Goal: Find specific page/section: Find specific page/section

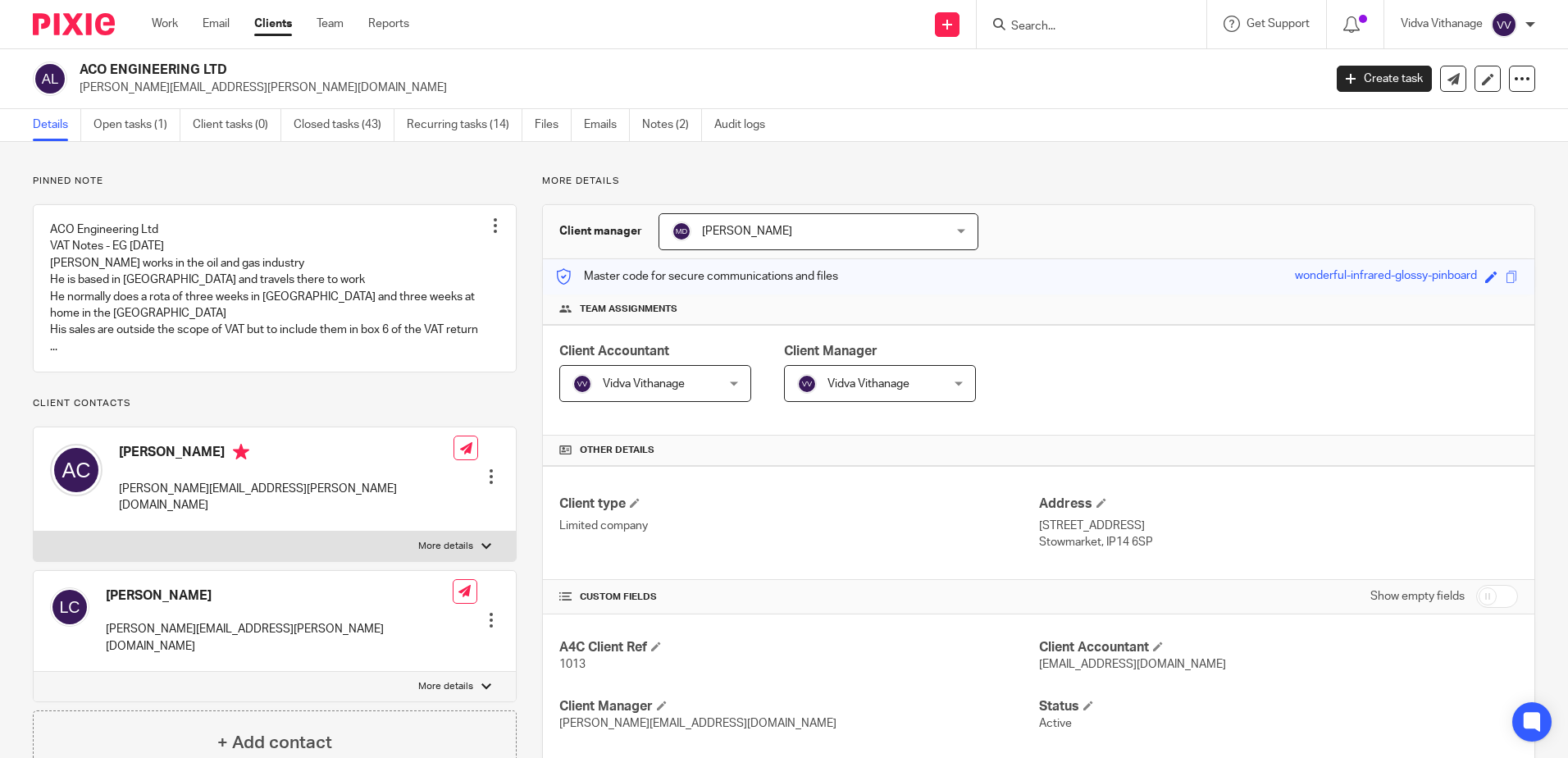
drag, startPoint x: 1056, startPoint y: 39, endPoint x: 1065, endPoint y: 26, distance: 15.8
click at [1058, 37] on div at bounding box center [1091, 24] width 230 height 49
click at [1067, 23] on input "Search" at bounding box center [1084, 26] width 148 height 15
type input "drs"
click at [1054, 61] on link at bounding box center [1108, 63] width 204 height 24
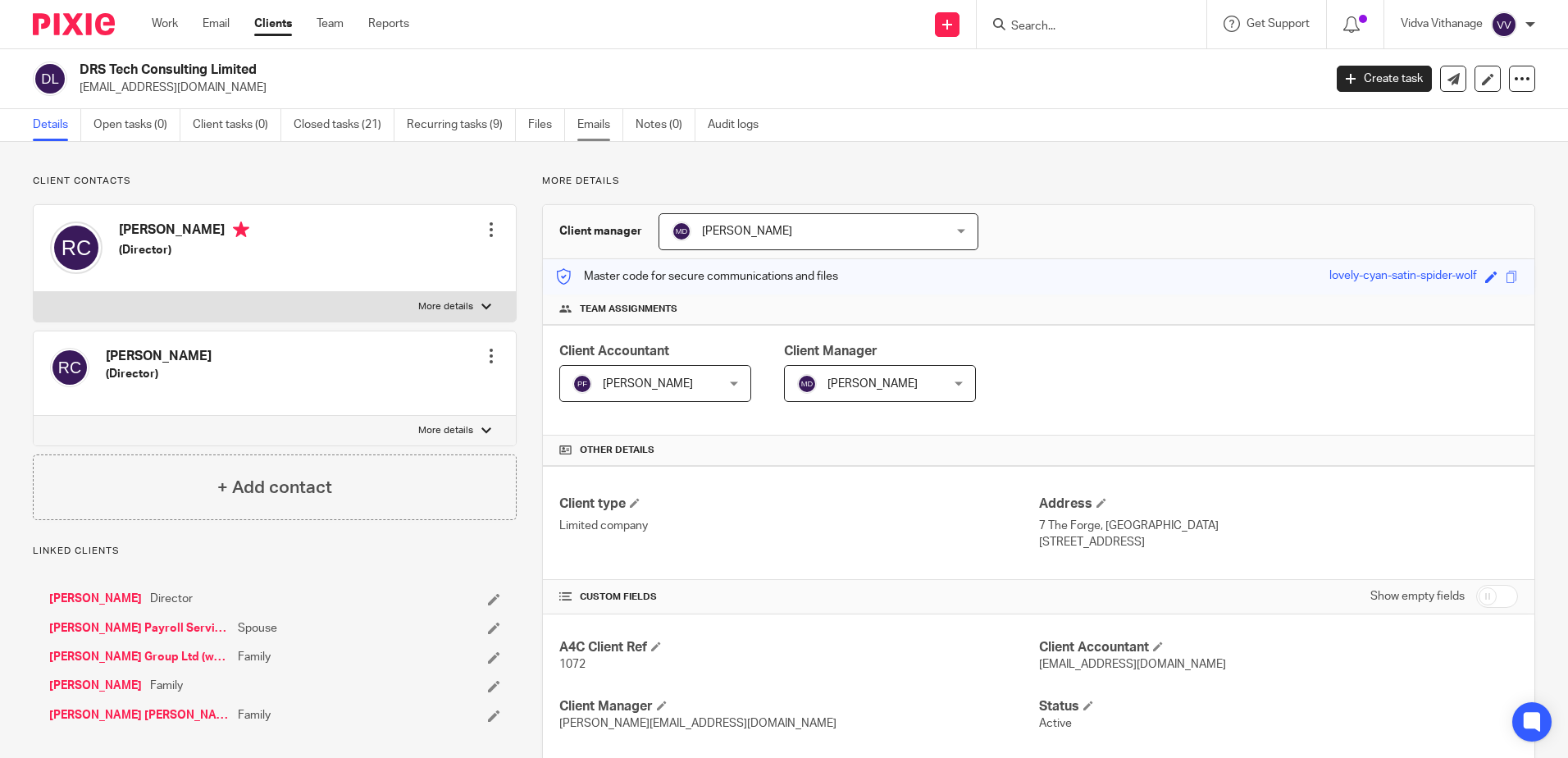
click at [599, 132] on link "Emails" at bounding box center [600, 125] width 46 height 32
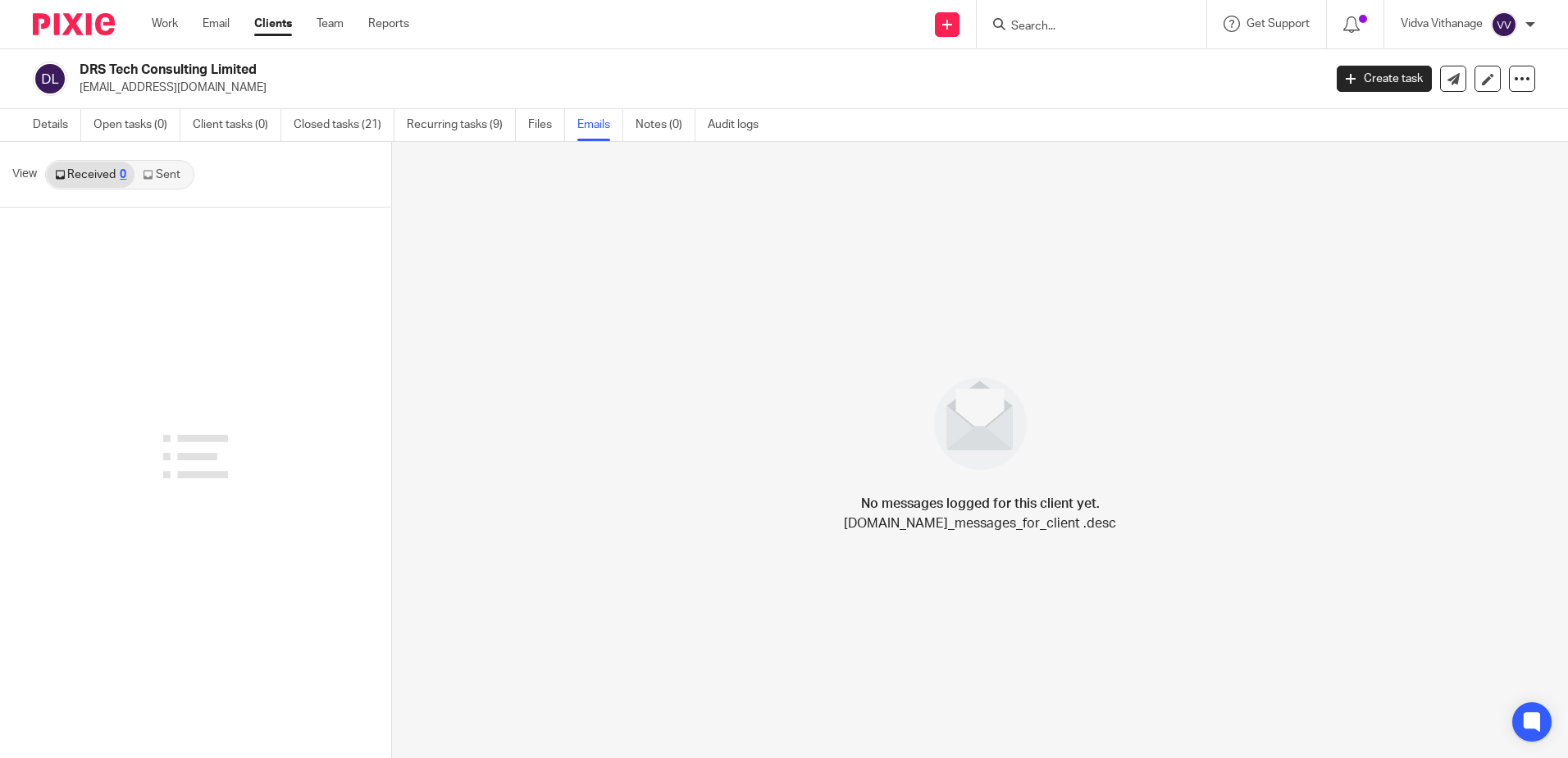
click at [172, 178] on link "Sent" at bounding box center [163, 174] width 57 height 26
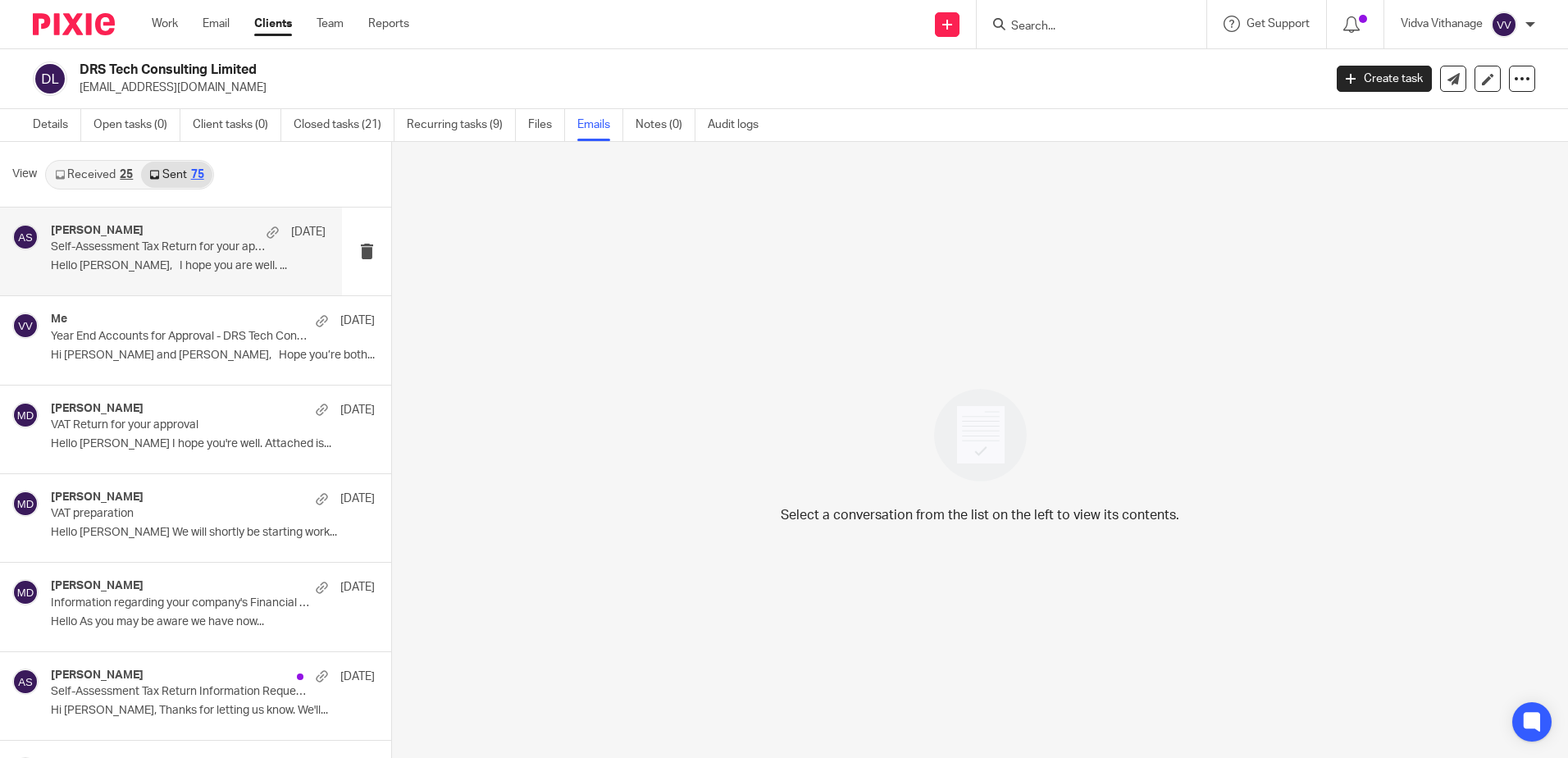
click at [117, 253] on p "Self-Assessment Tax Return for your approval" at bounding box center [161, 247] width 220 height 14
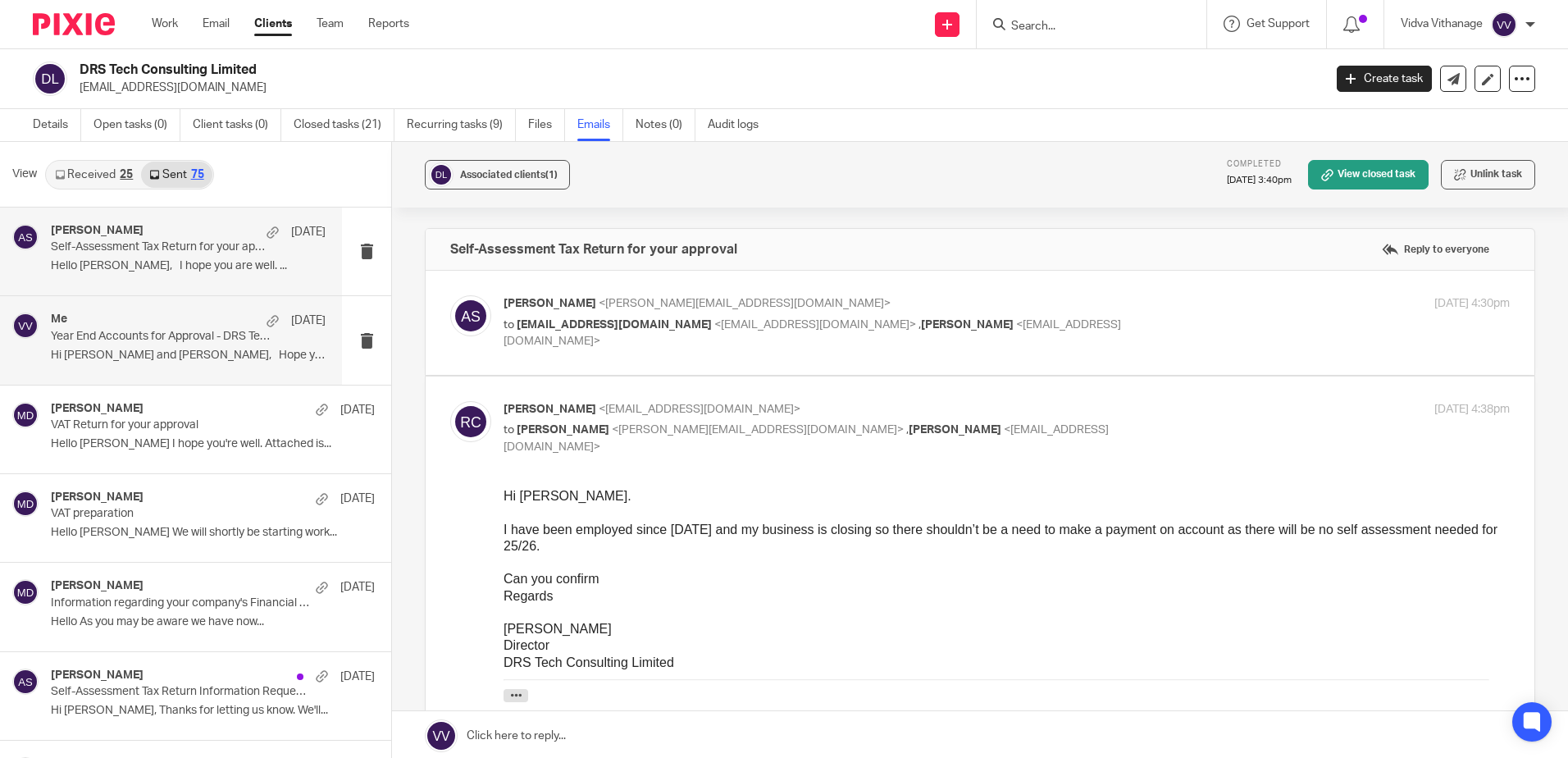
click at [122, 334] on p "Year End Accounts for Approval - DRS Tech Consulting Limited" at bounding box center [161, 336] width 220 height 14
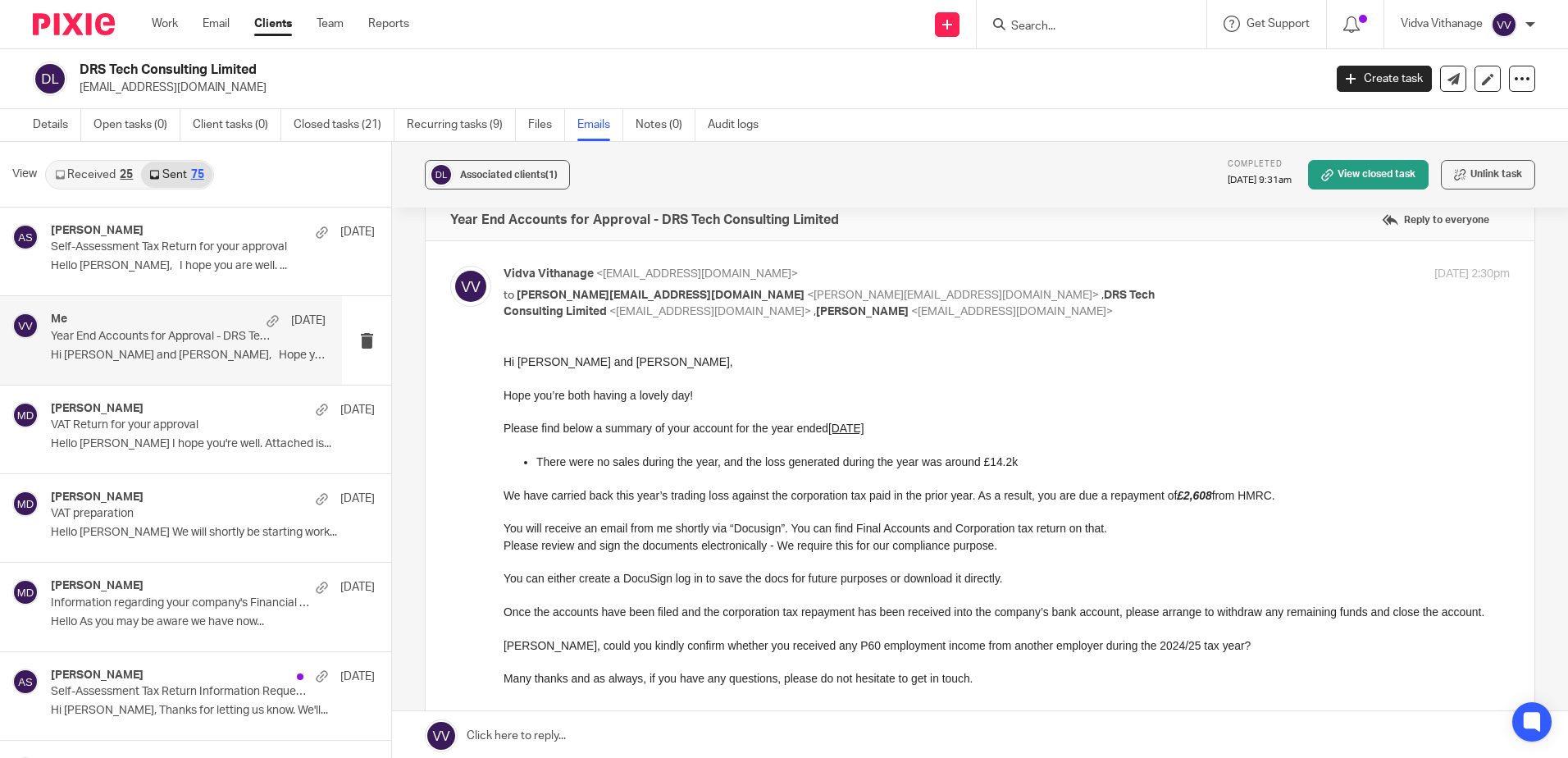
scroll to position [30, 0]
click at [1185, 489] on em "£2,608" at bounding box center [1194, 493] width 34 height 13
copy p "2,608"
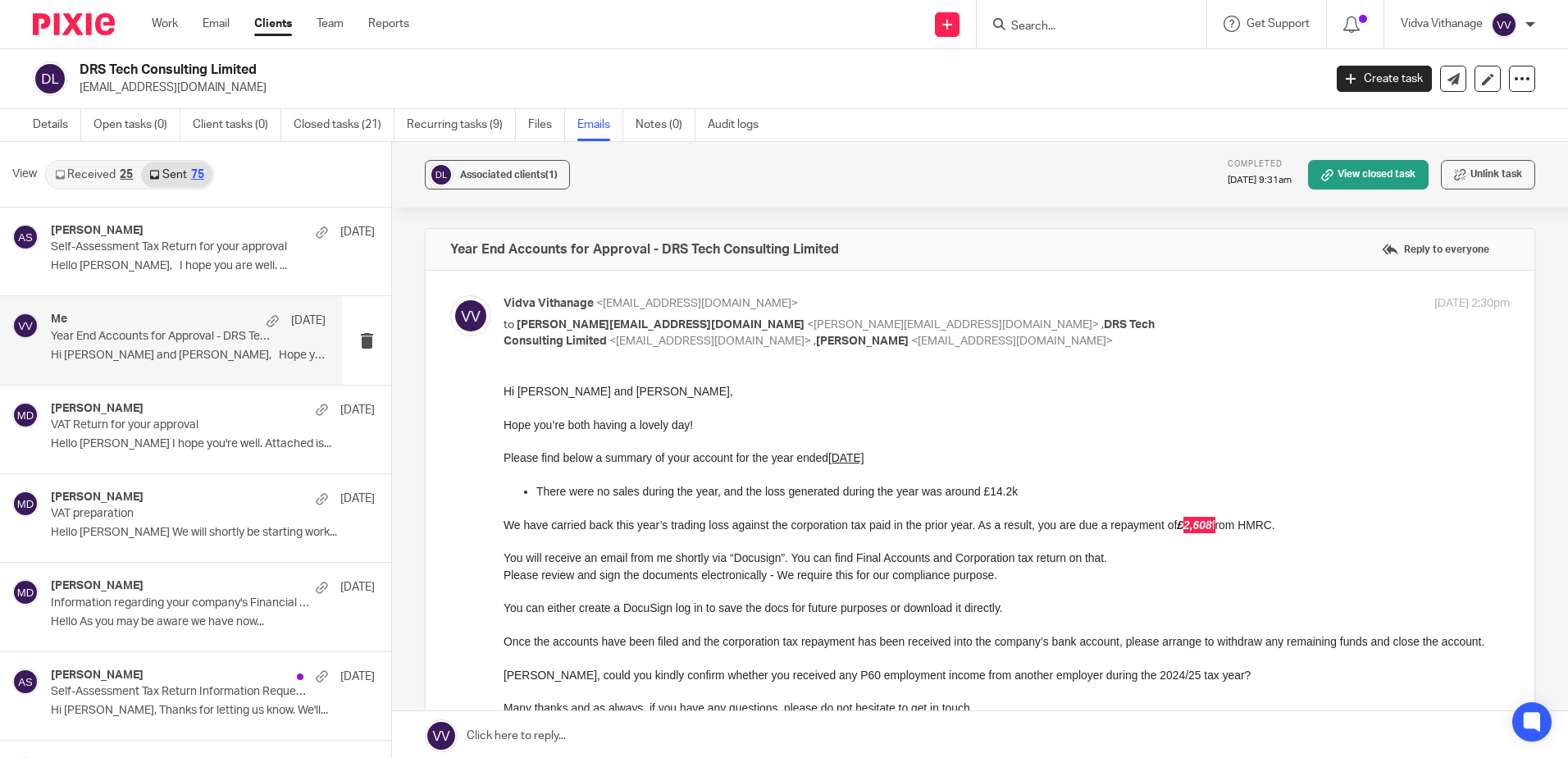
click at [1111, 26] on input "Search" at bounding box center [1084, 26] width 148 height 15
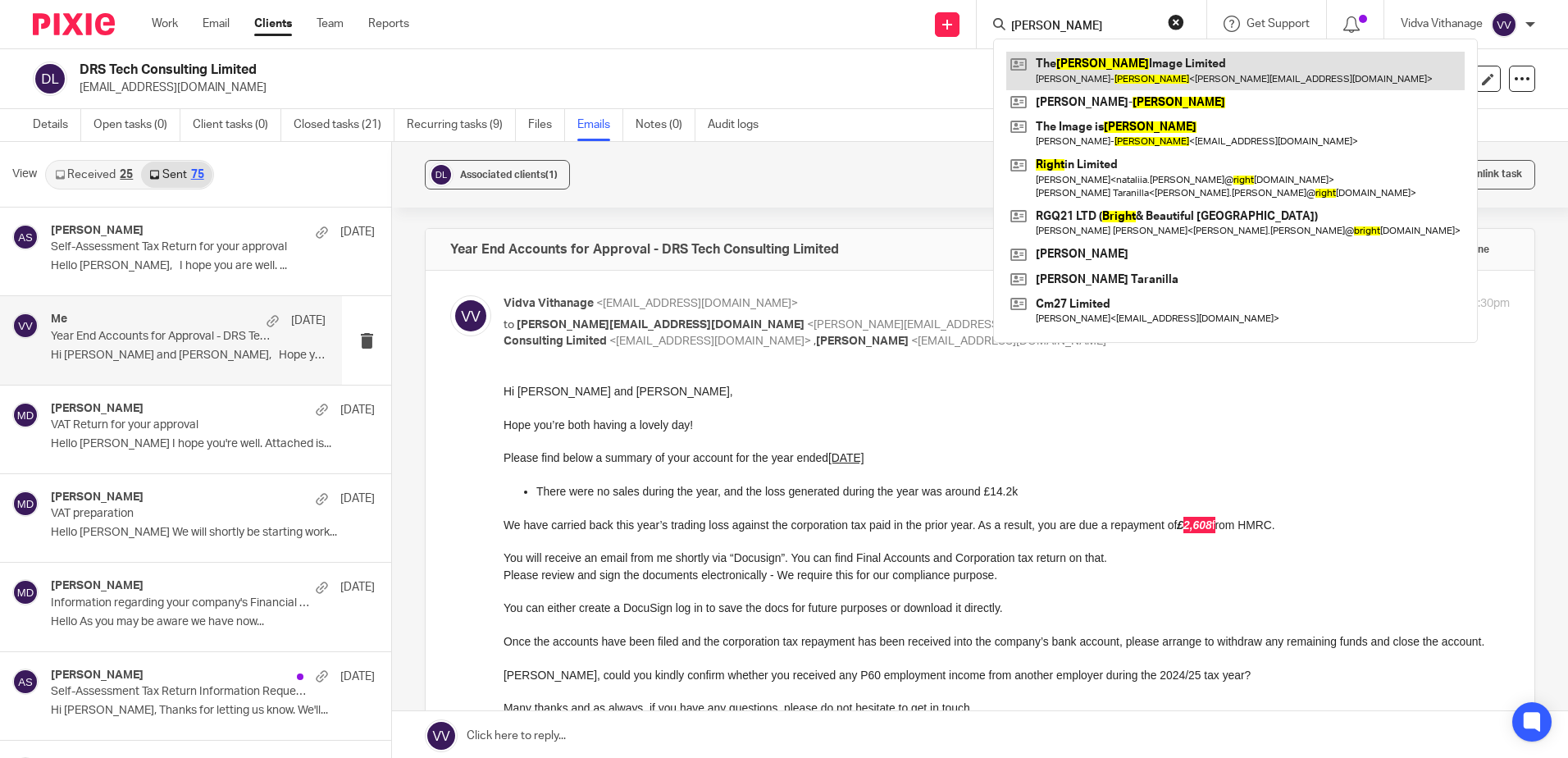
type input "[PERSON_NAME]"
click at [1117, 66] on link at bounding box center [1236, 70] width 459 height 38
